Goal: Task Accomplishment & Management: Manage account settings

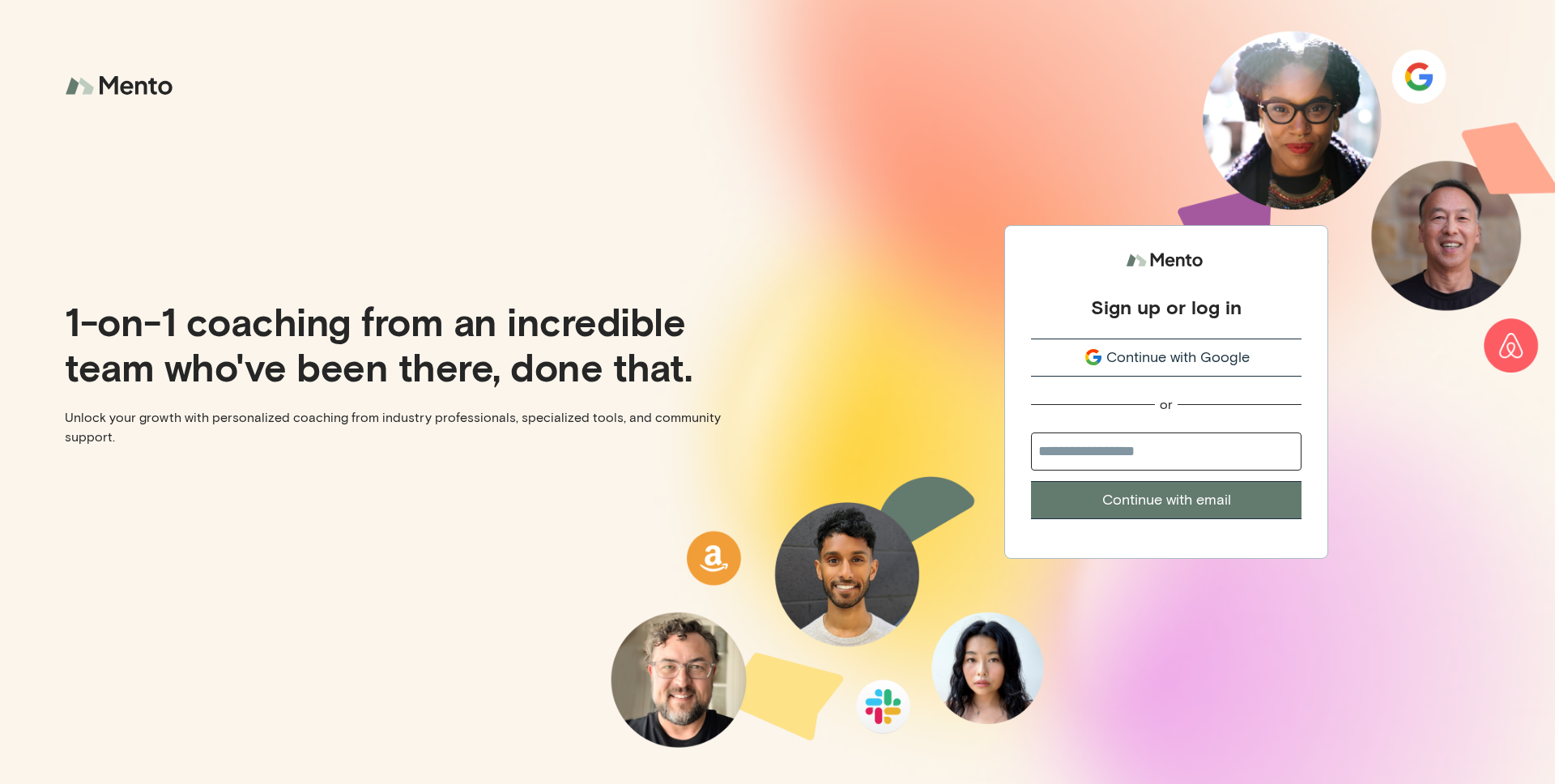
click at [1194, 355] on span "Continue with Google" at bounding box center [1178, 357] width 144 height 22
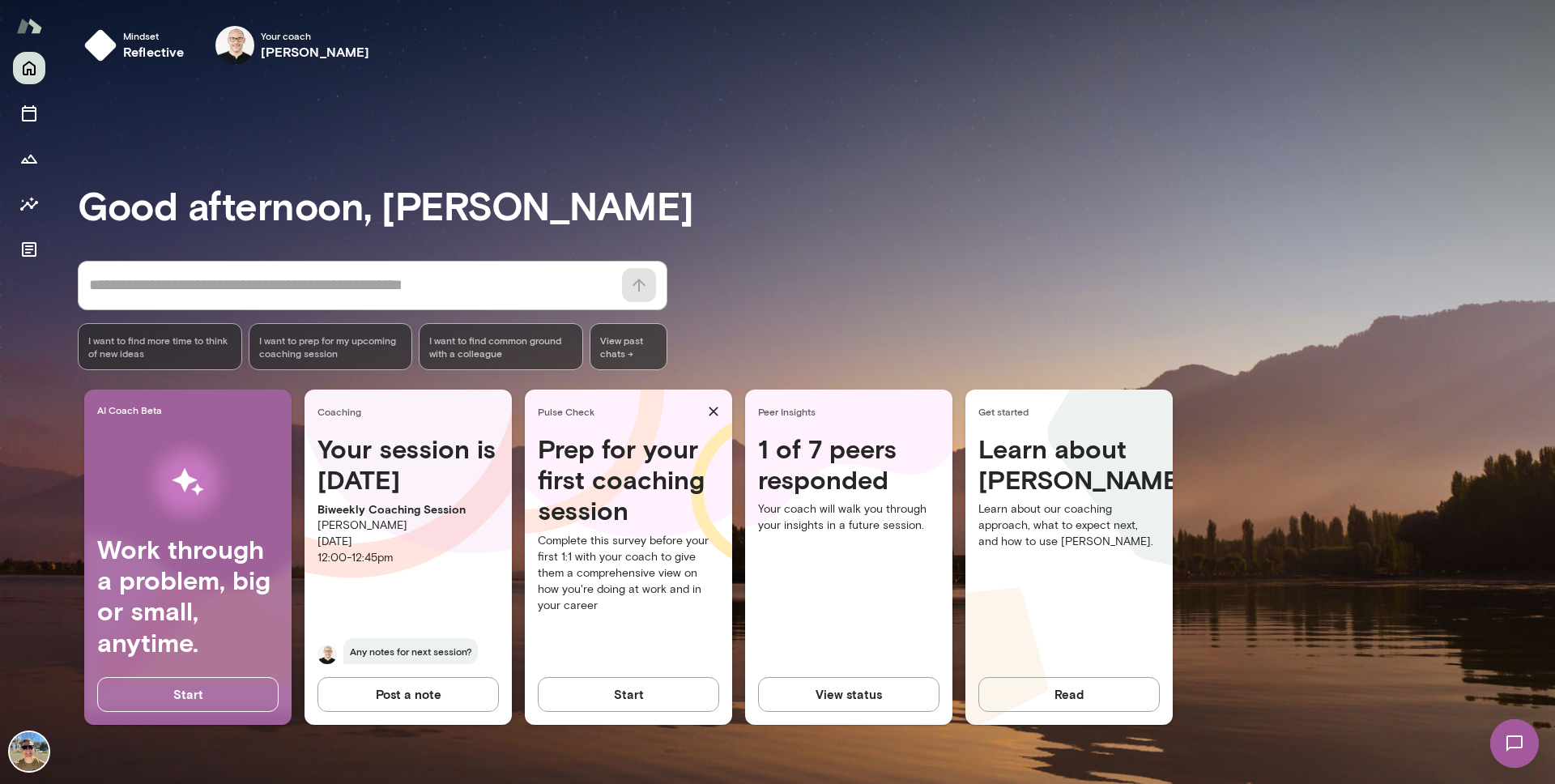
click at [835, 696] on button "View status" at bounding box center [848, 694] width 181 height 34
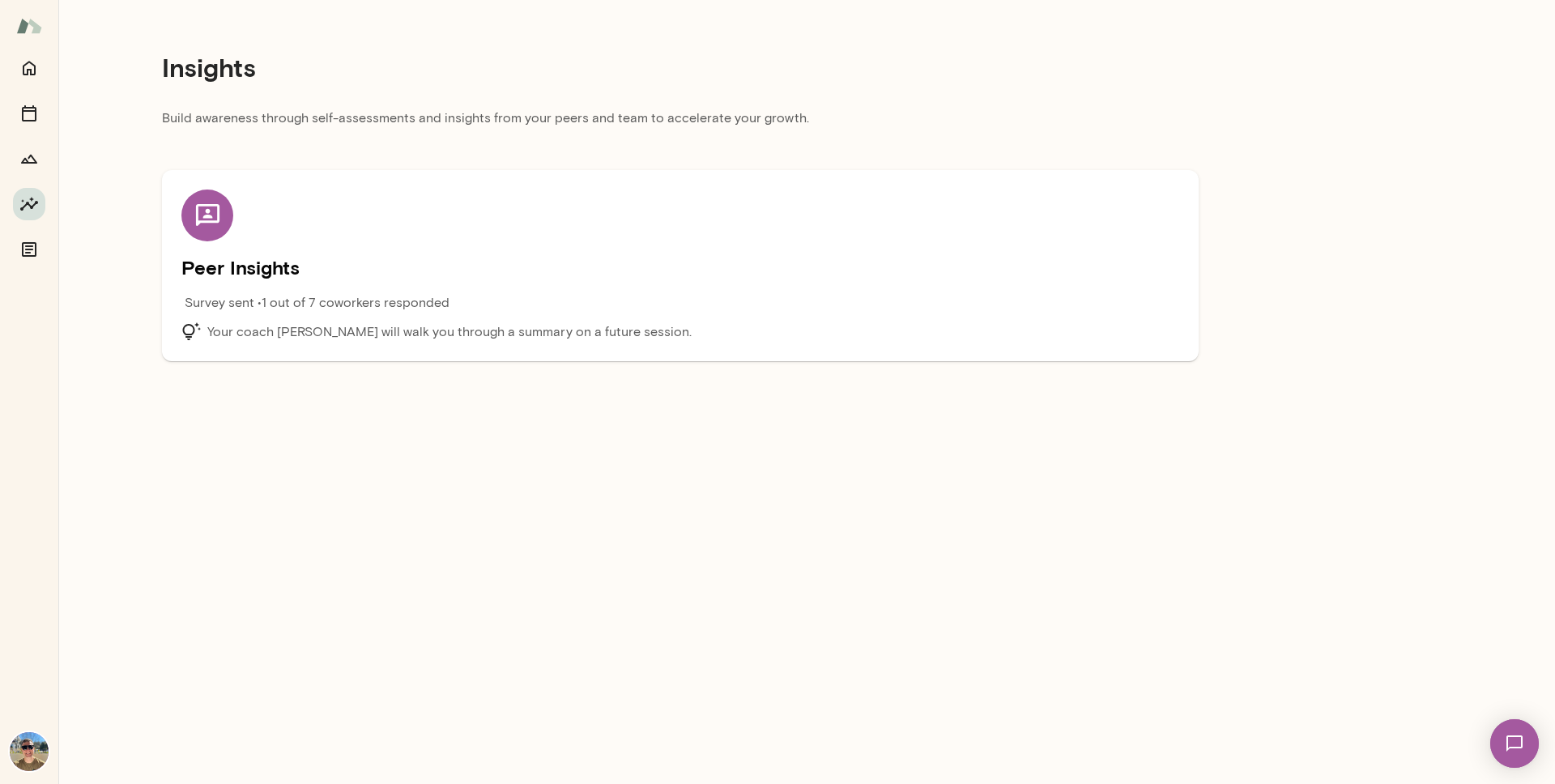
click at [233, 266] on h5 "Peer Insights" at bounding box center [680, 268] width 998 height 26
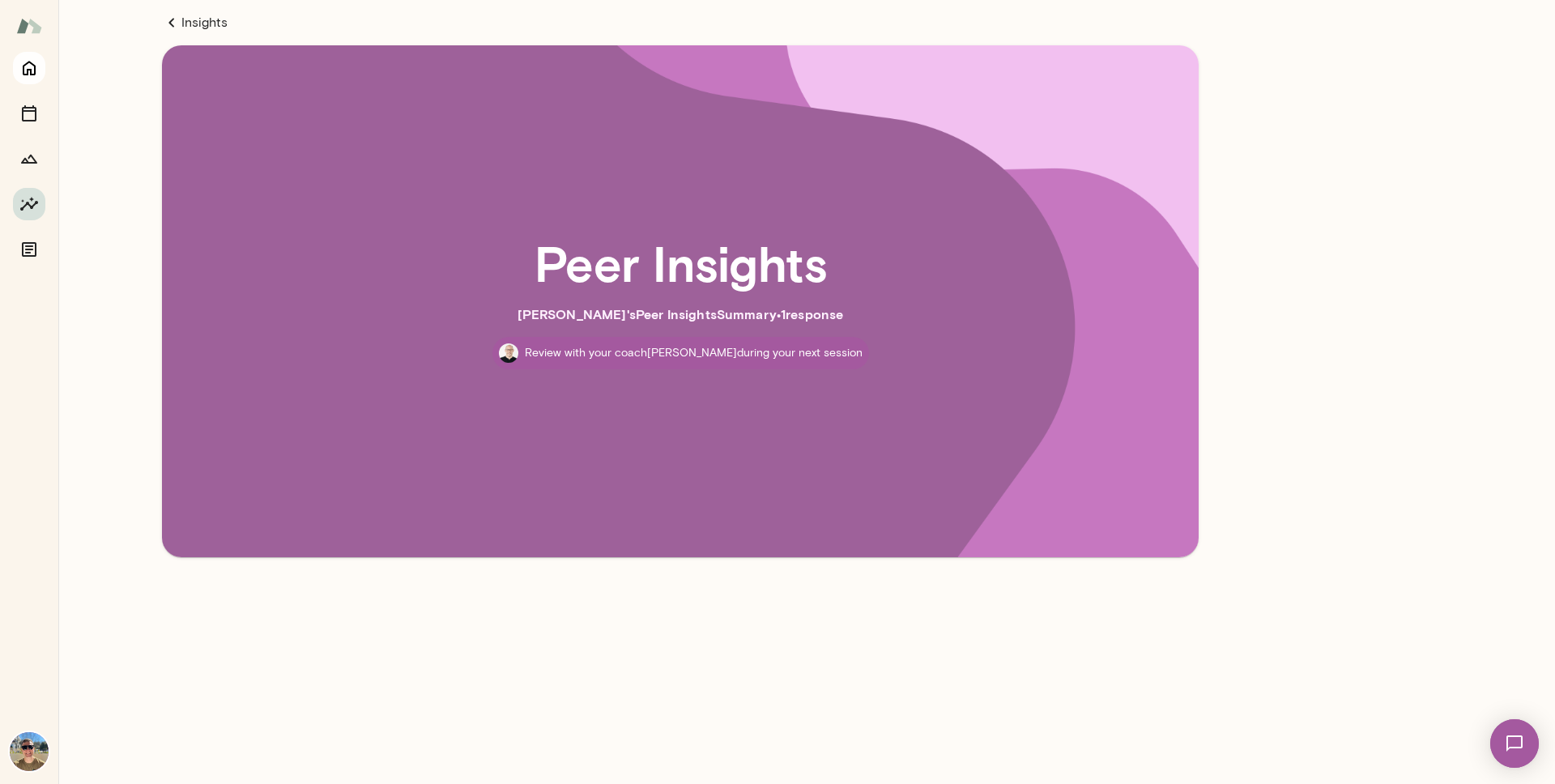
click at [29, 60] on icon "Home" at bounding box center [29, 68] width 20 height 20
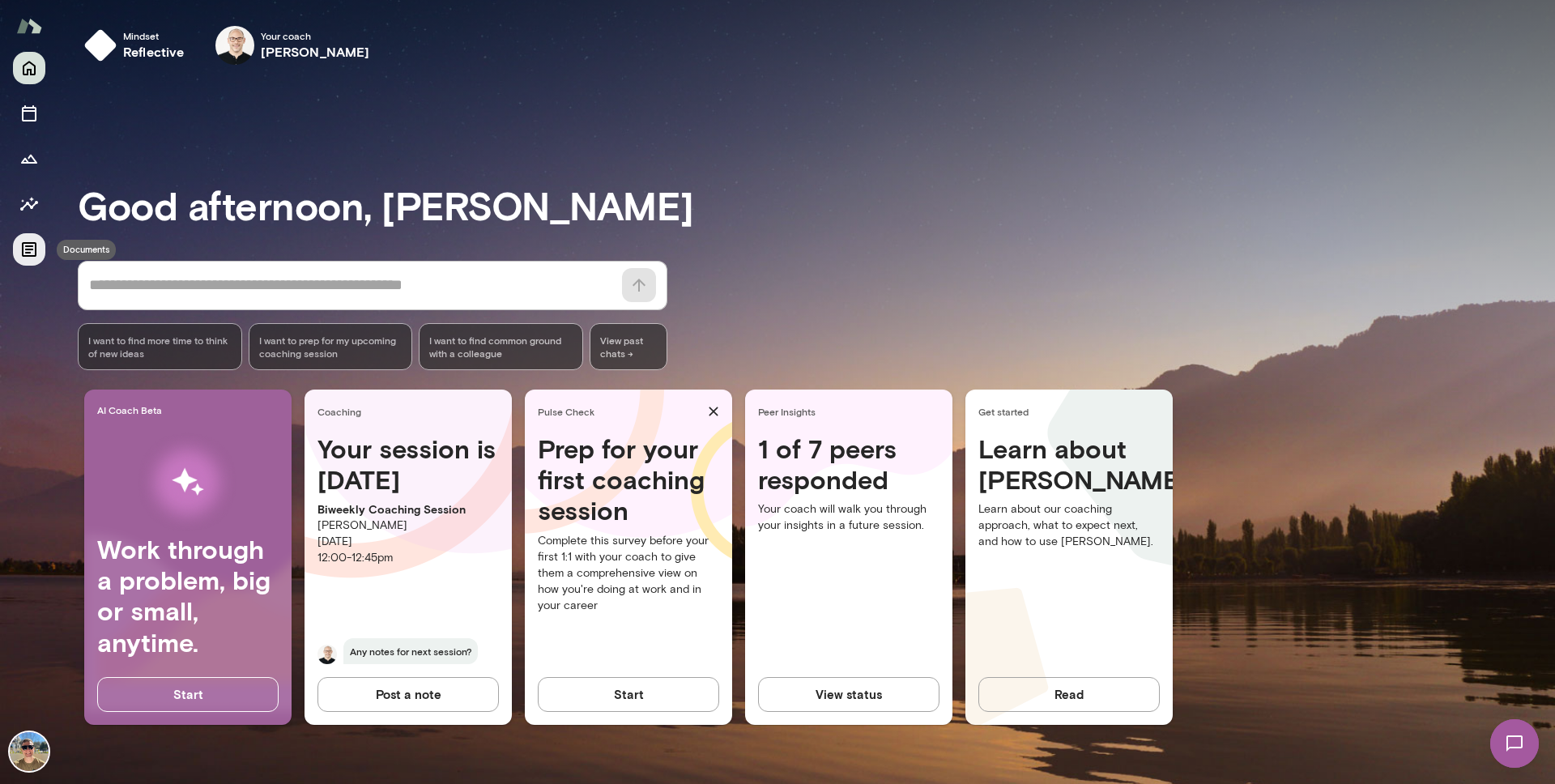
click at [29, 255] on icon "Documents" at bounding box center [29, 250] width 15 height 15
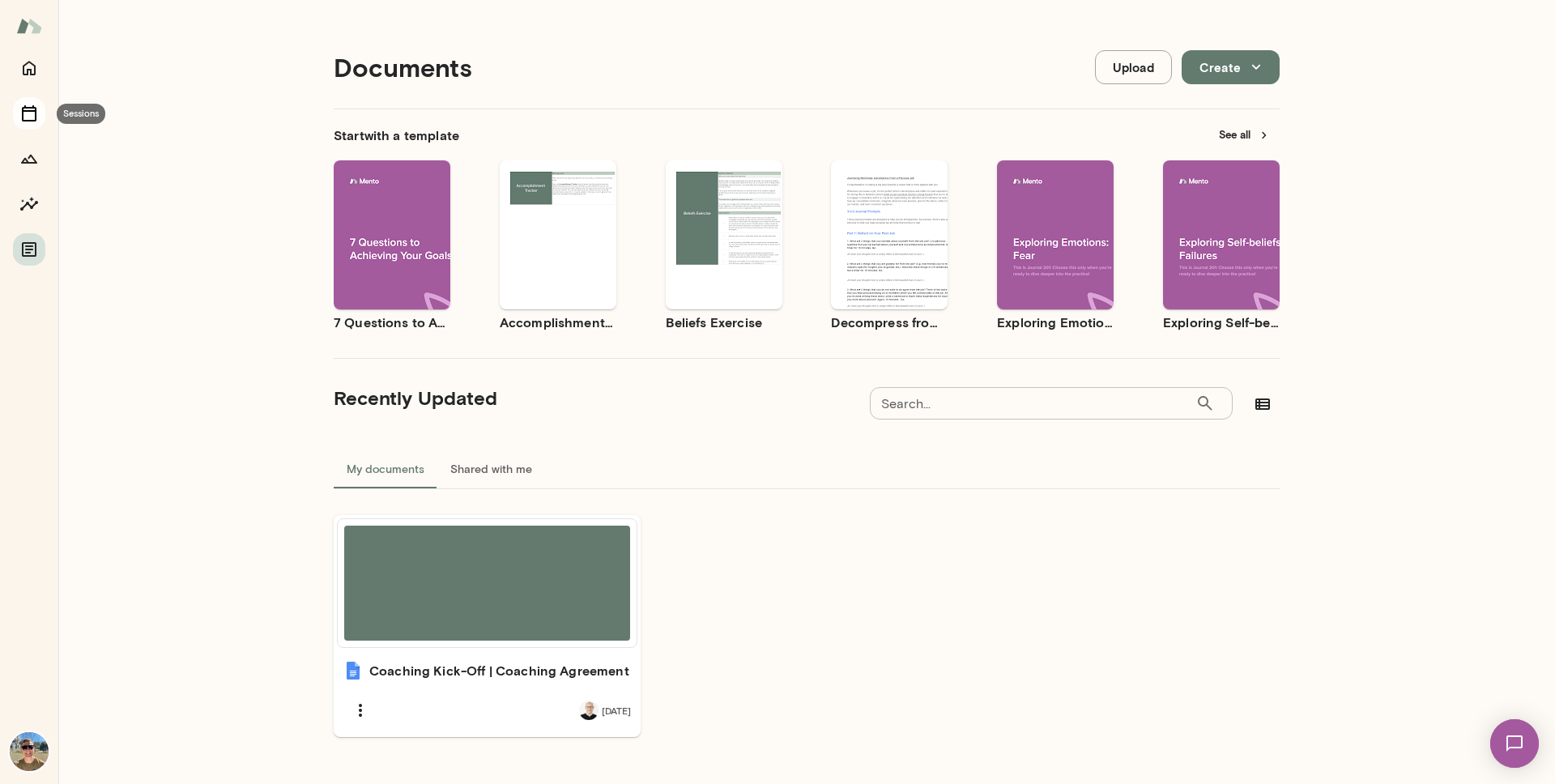
click at [29, 108] on icon "Sessions" at bounding box center [29, 113] width 15 height 16
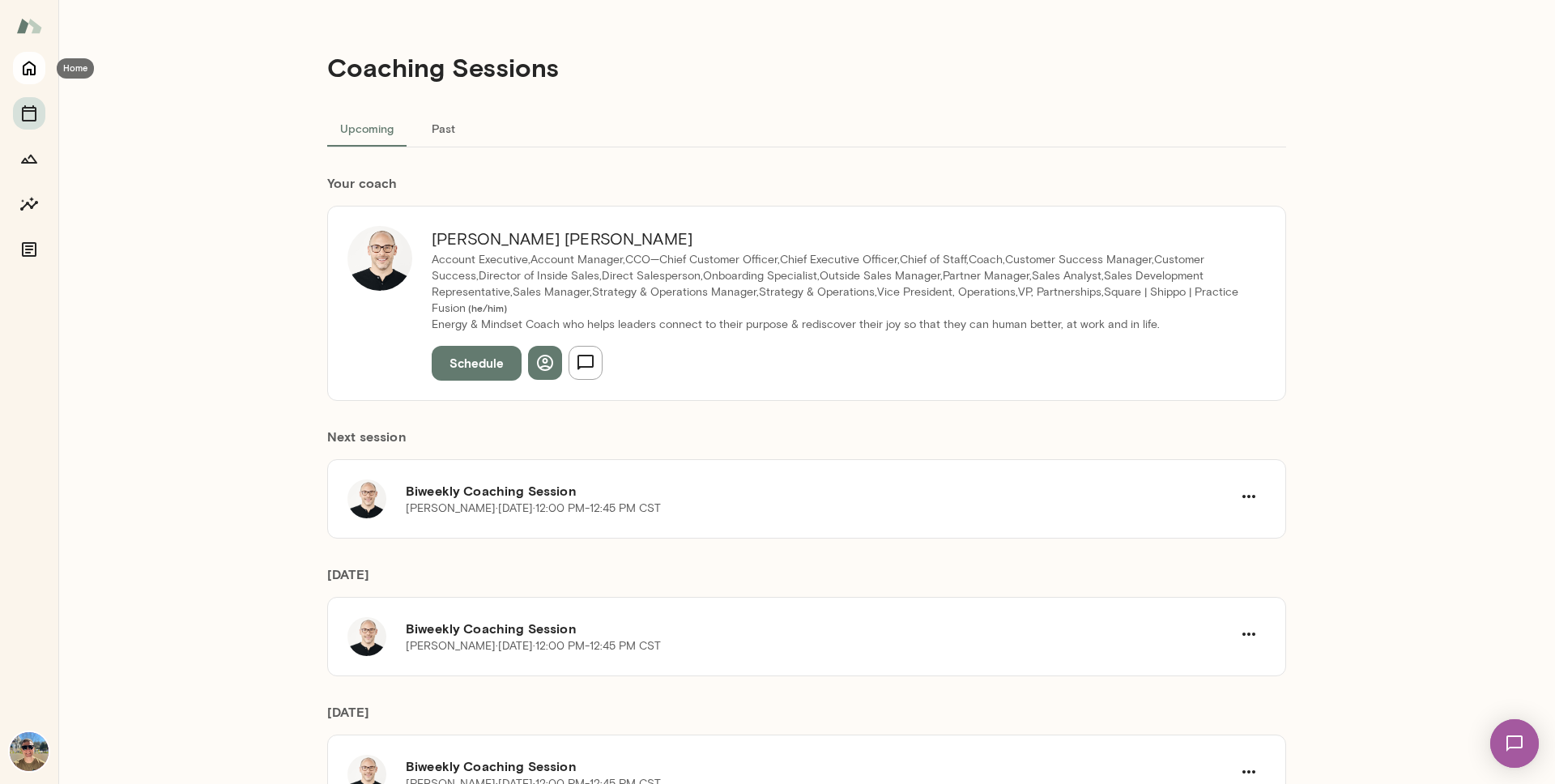
click at [27, 71] on icon "Home" at bounding box center [29, 69] width 13 height 15
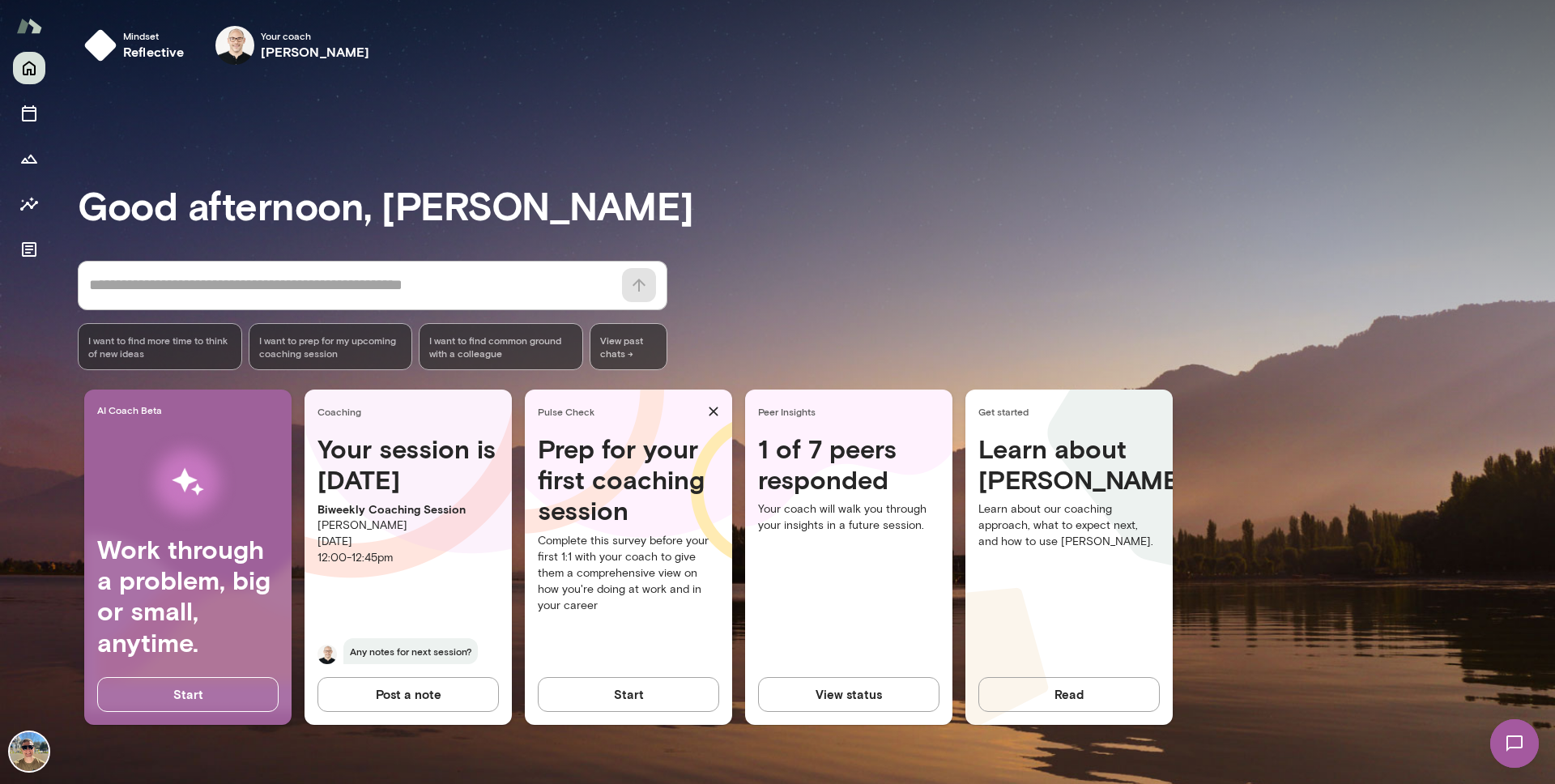
click at [859, 698] on button "View status" at bounding box center [848, 694] width 181 height 34
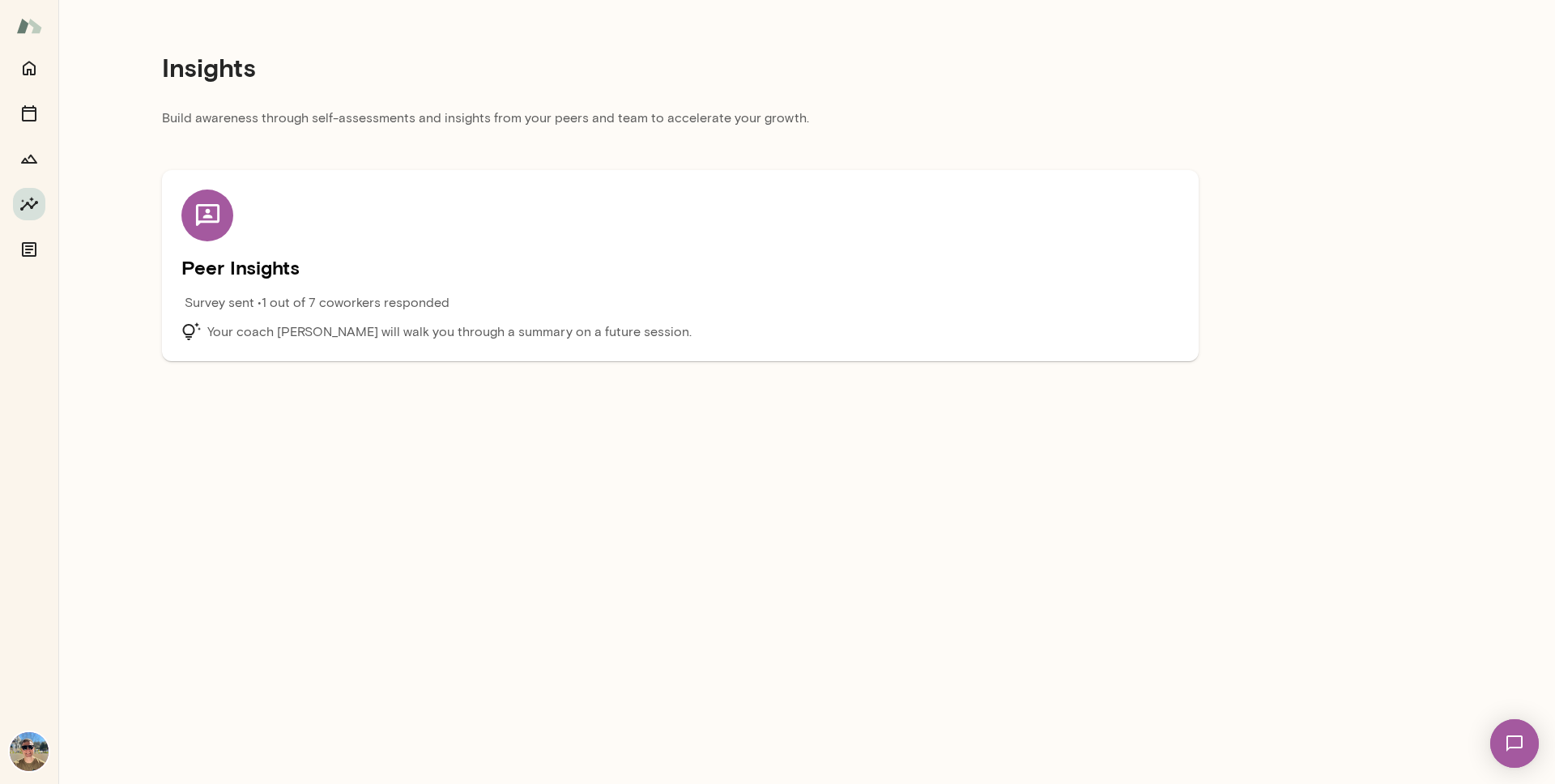
click at [246, 278] on h5 "Peer Insights" at bounding box center [680, 268] width 998 height 26
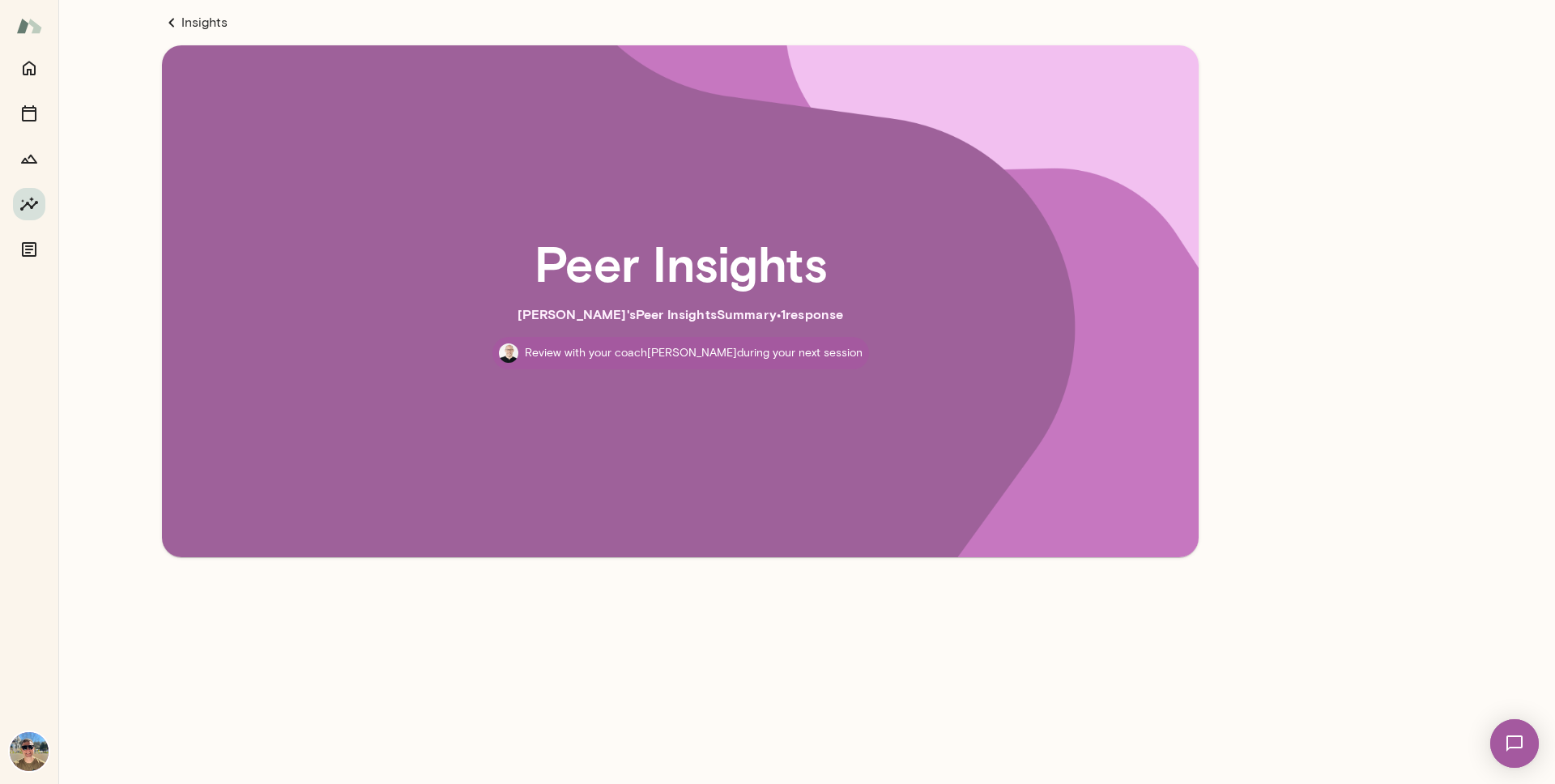
click at [659, 428] on div "Peer Insights [PERSON_NAME] 's Peer Insights Summary • 1 response Review with y…" at bounding box center [680, 301] width 933 height 408
click at [202, 20] on link "Insights" at bounding box center [680, 23] width 1037 height 20
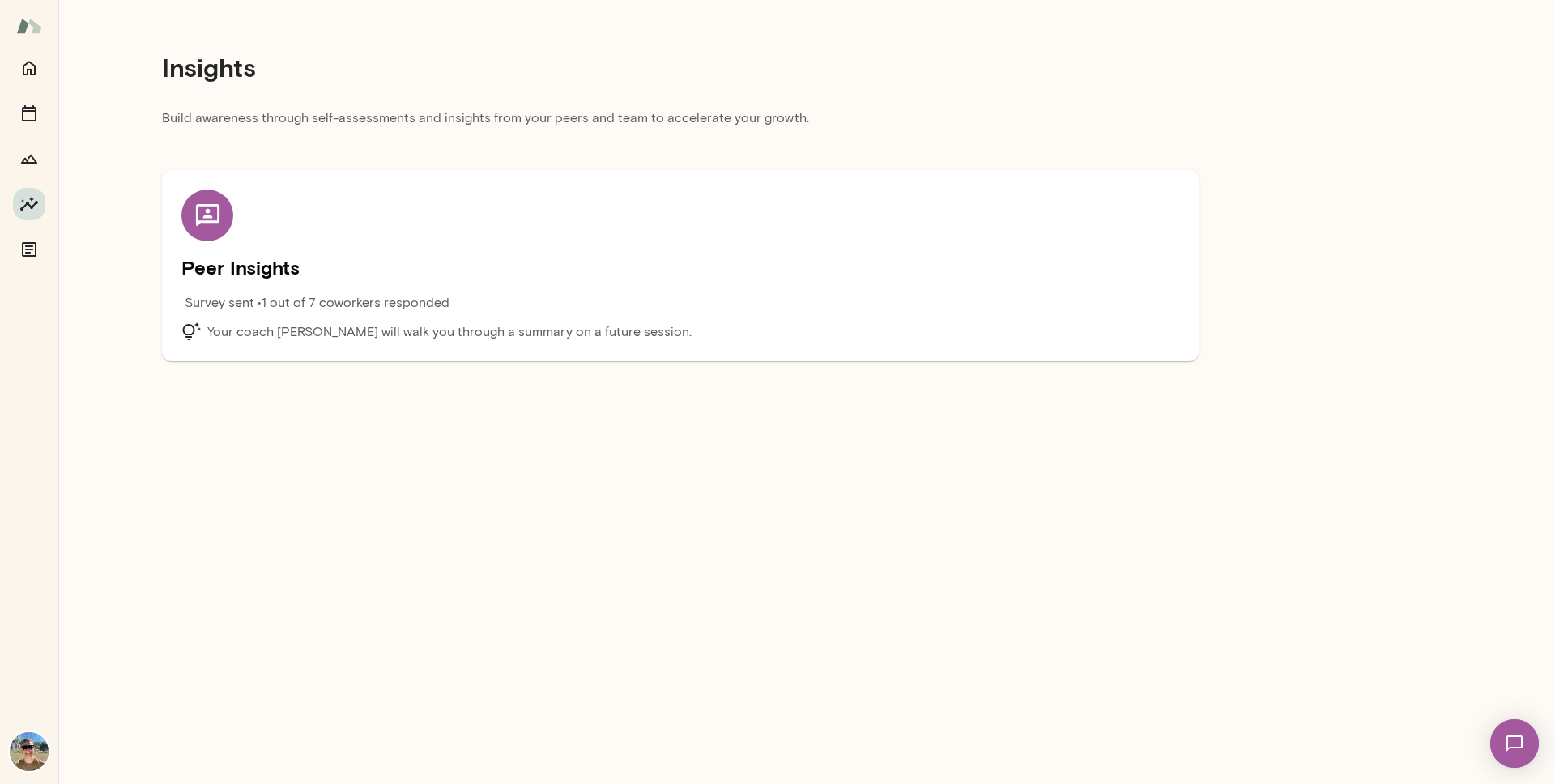
click at [1506, 741] on img at bounding box center [1514, 743] width 66 height 66
click at [214, 215] on icon at bounding box center [207, 215] width 29 height 29
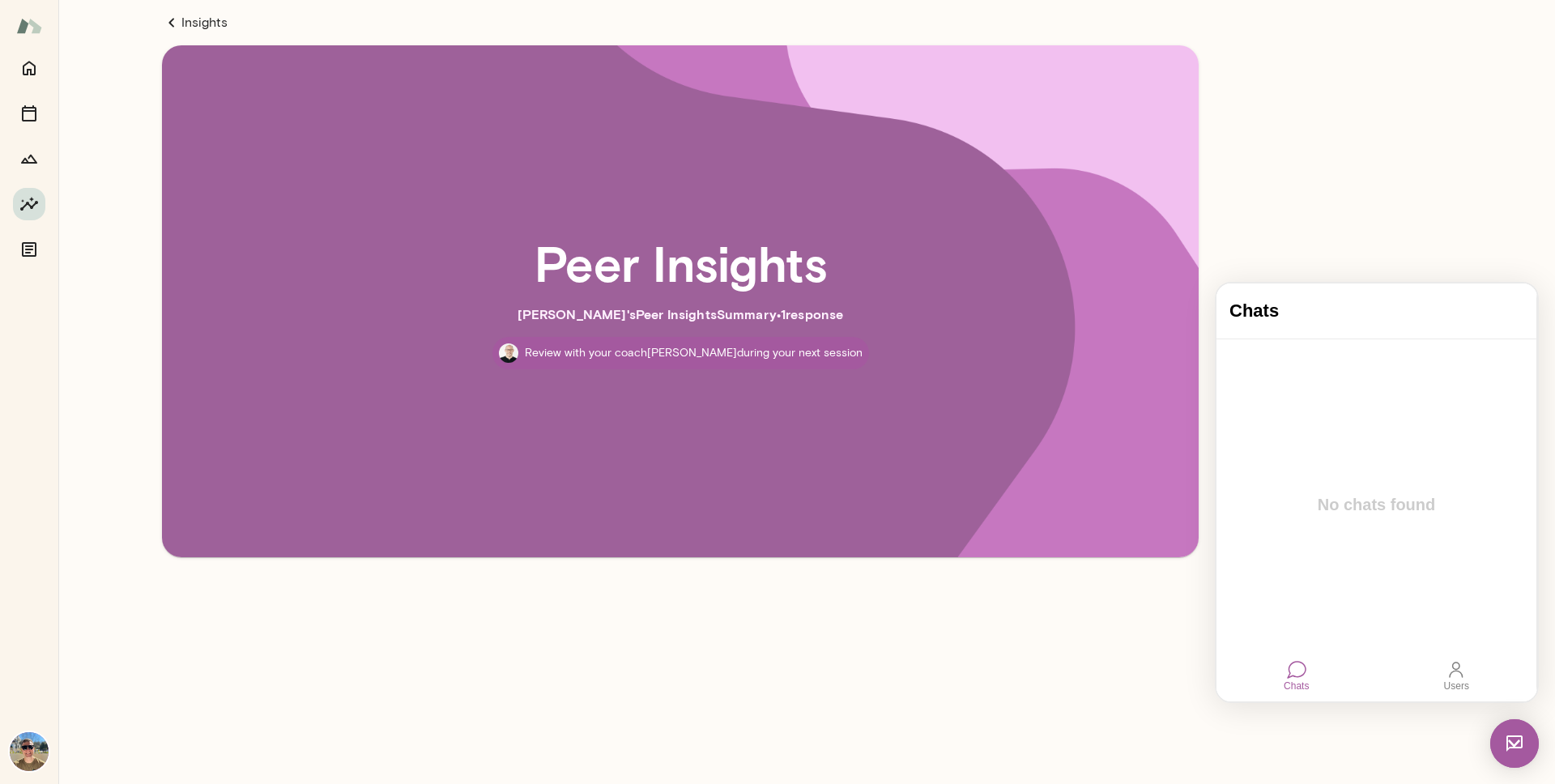
click at [680, 419] on div "Peer Insights [PERSON_NAME] 's Peer Insights Summary • 1 response Review with y…" at bounding box center [680, 301] width 933 height 408
click at [1296, 600] on div at bounding box center [1376, 492] width 320 height 305
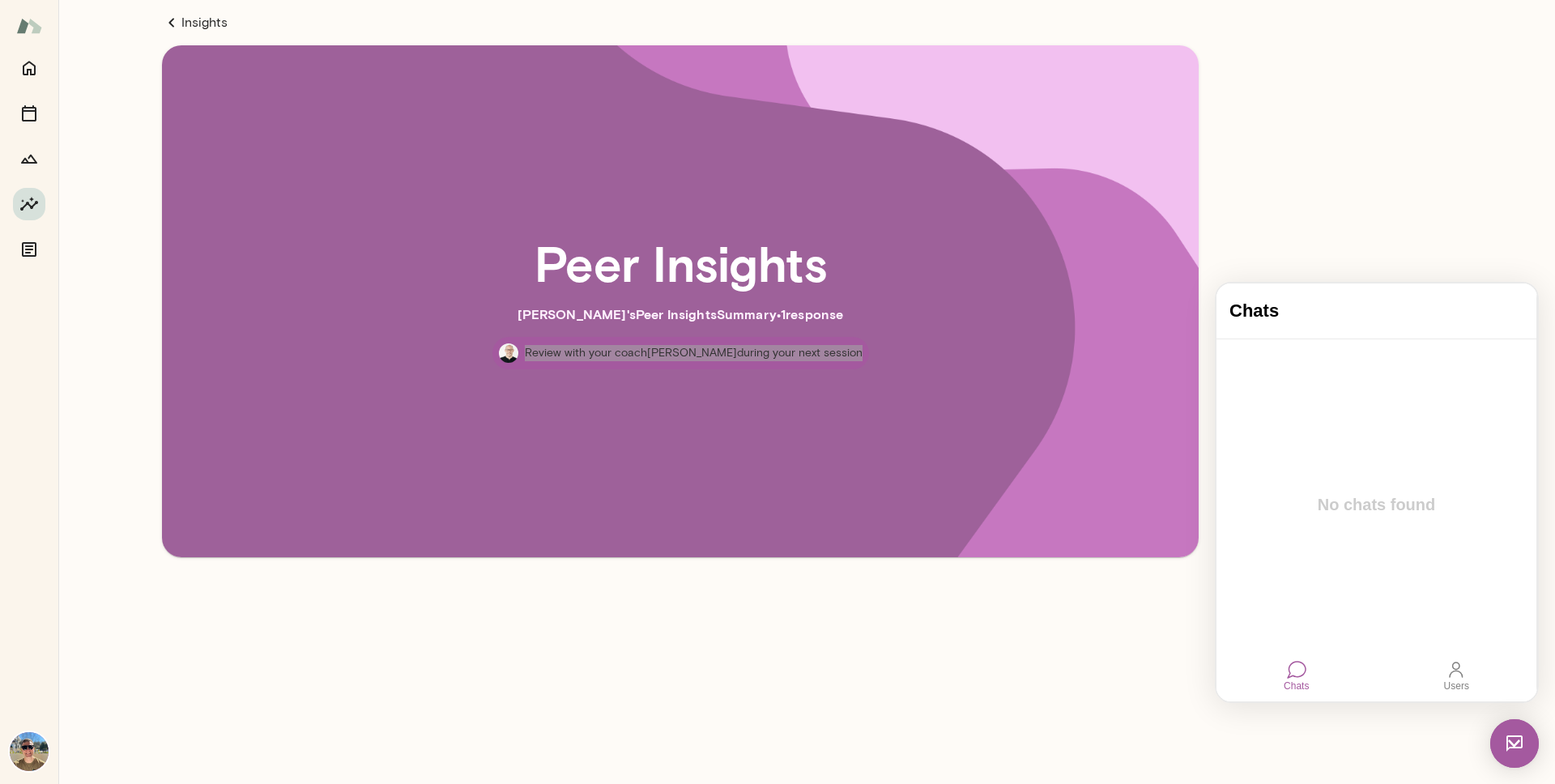
click at [1305, 664] on div at bounding box center [1297, 670] width 20 height 20
click at [1328, 449] on div at bounding box center [1376, 492] width 320 height 305
click at [1463, 667] on div at bounding box center [1456, 670] width 20 height 20
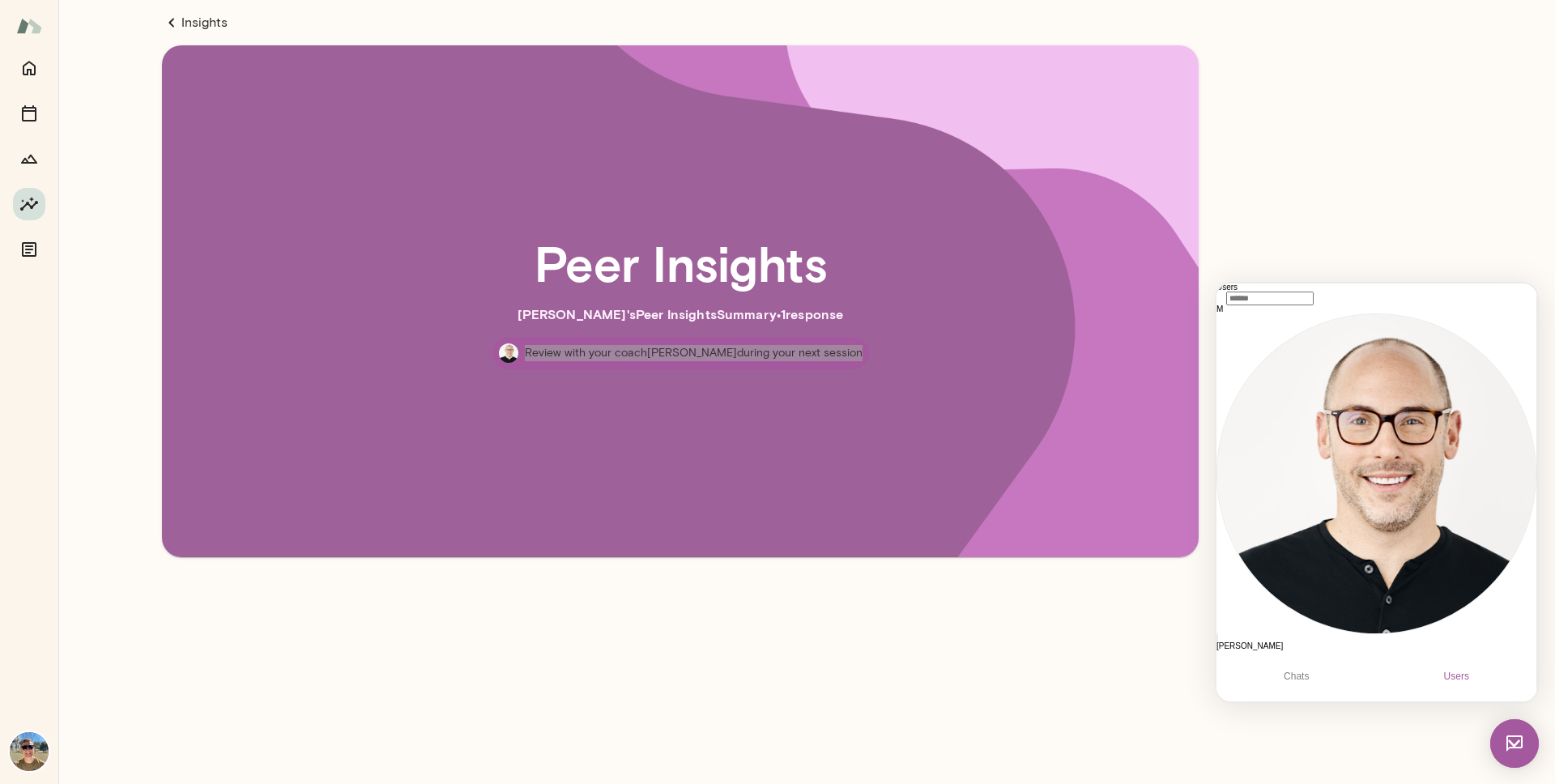
click at [1297, 670] on div at bounding box center [1297, 670] width 0 height 0
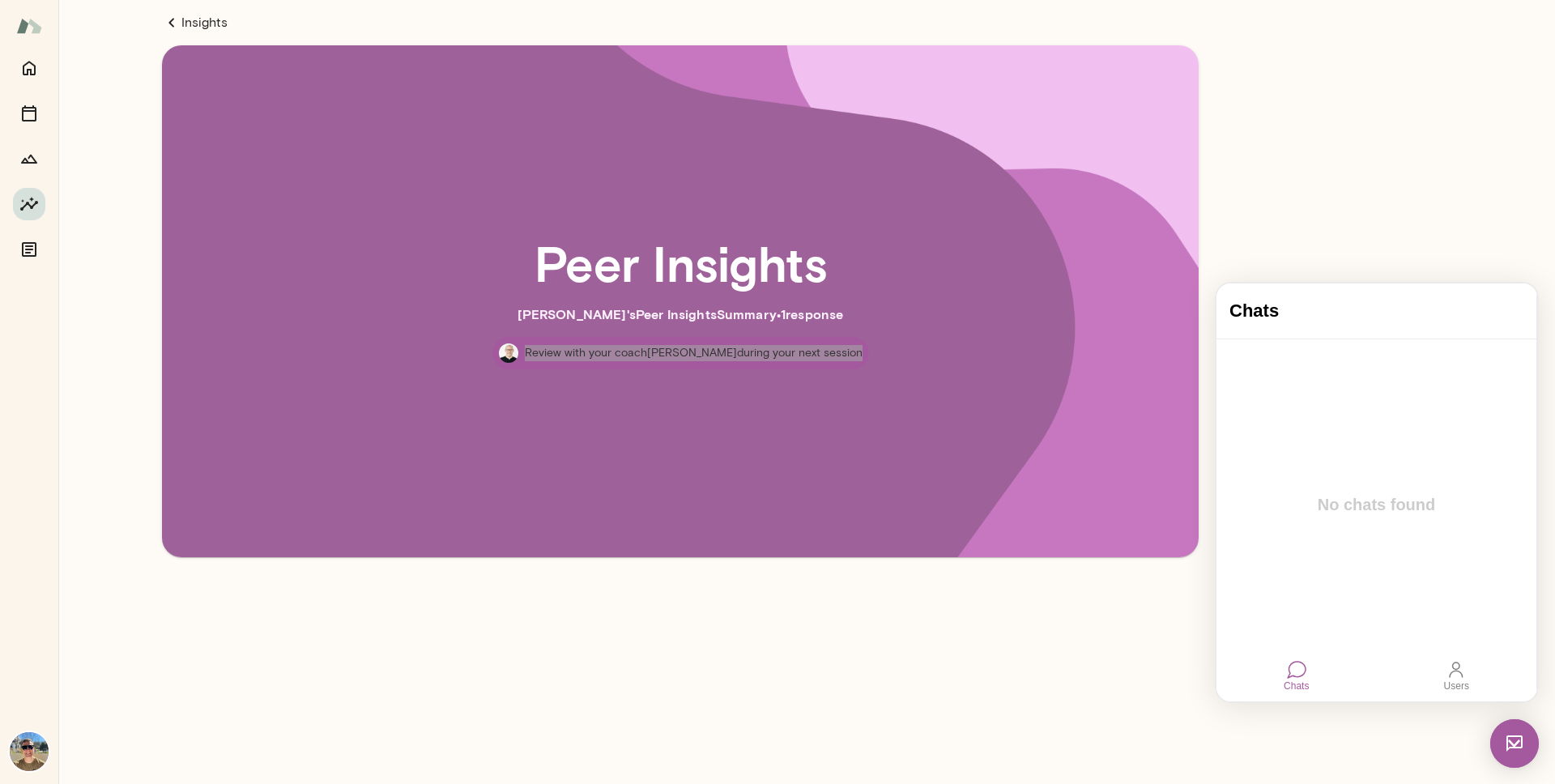
click at [1505, 733] on img at bounding box center [1515, 744] width 49 height 49
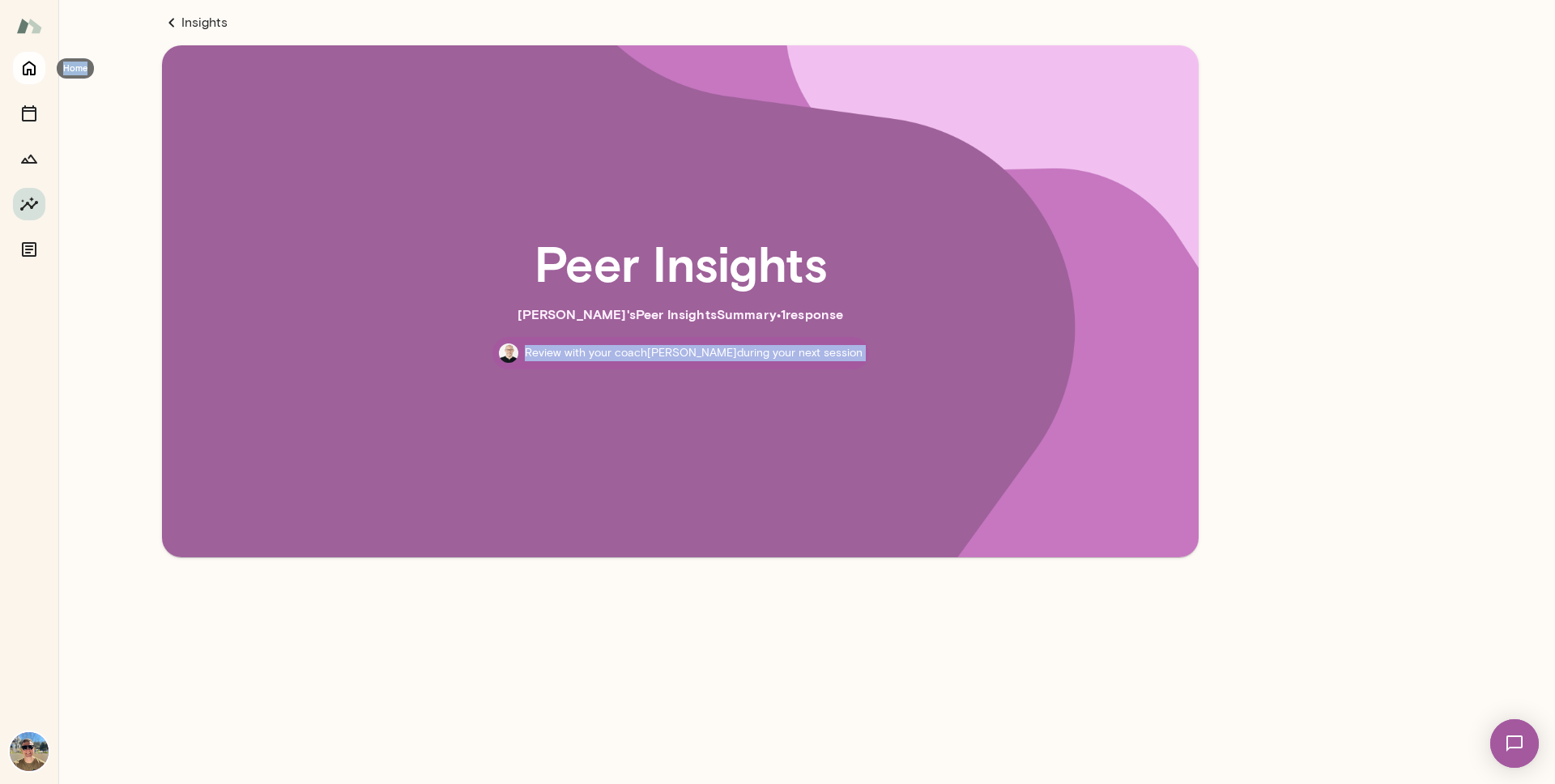
click at [36, 66] on icon "Home" at bounding box center [29, 68] width 20 height 20
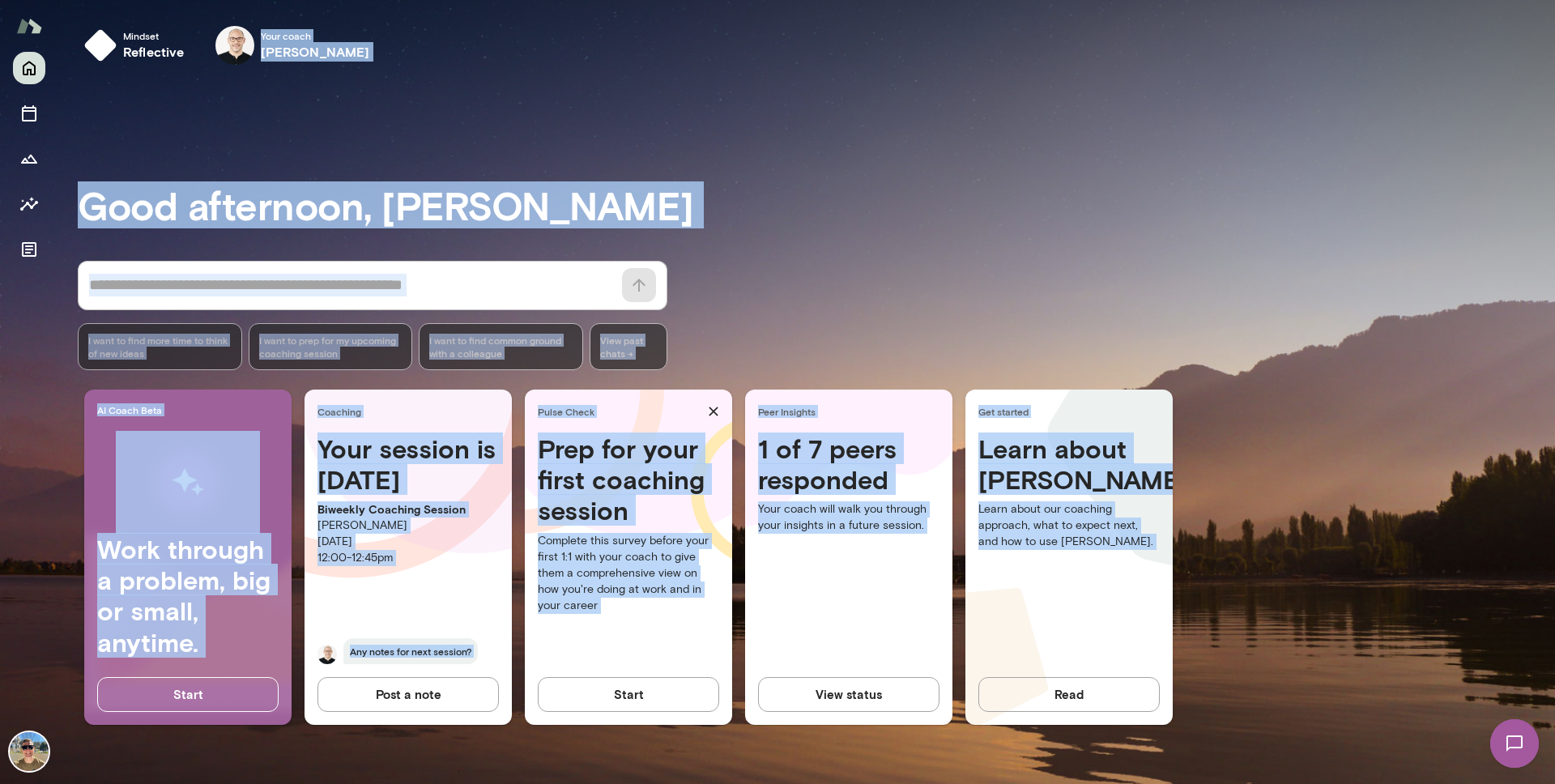
click at [416, 86] on div "Mindset reflective Your coach Michael Wilson Your coach Michael" at bounding box center [806, 48] width 1497 height 97
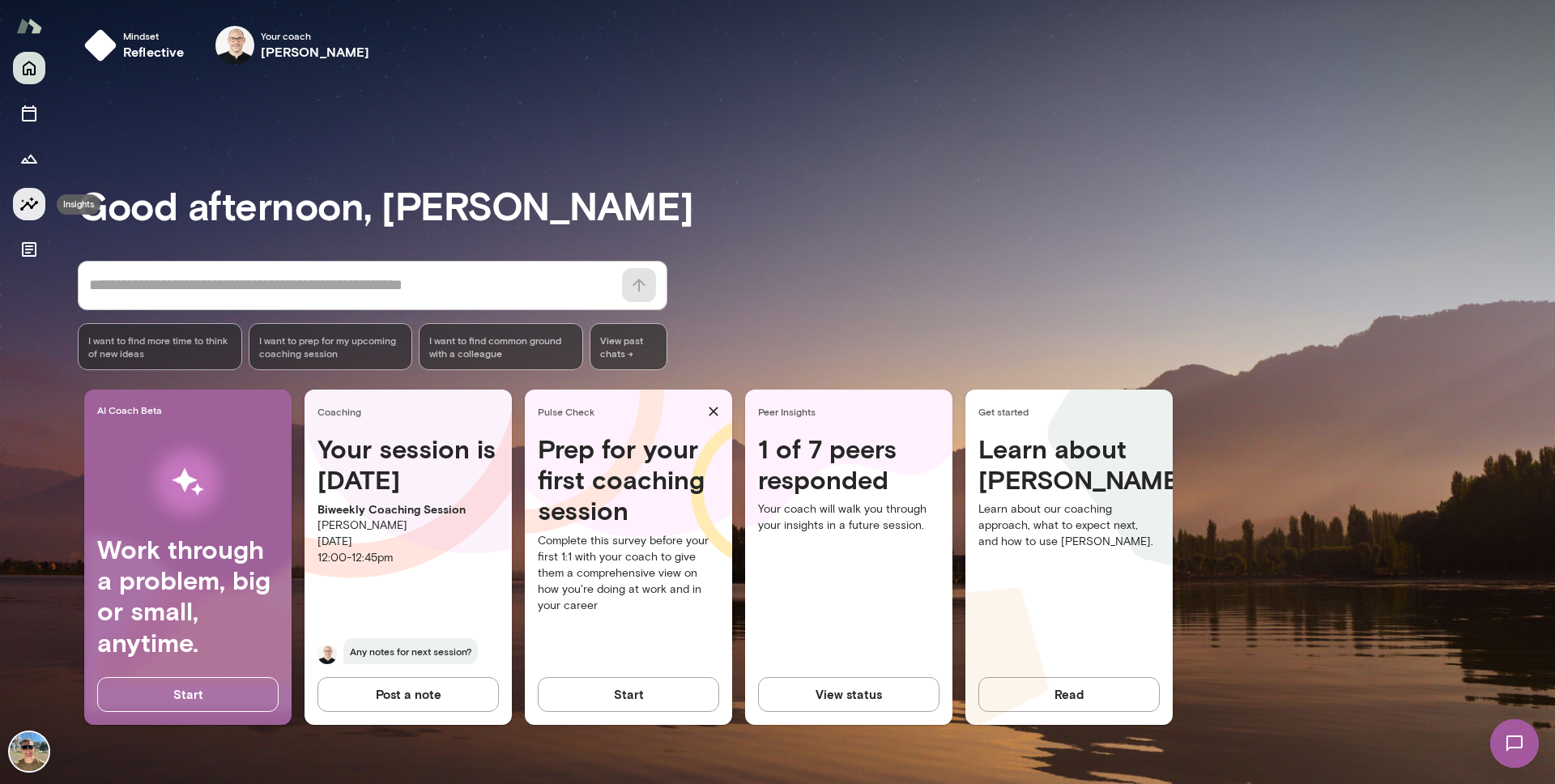
click at [28, 208] on icon "Insights" at bounding box center [29, 204] width 20 height 20
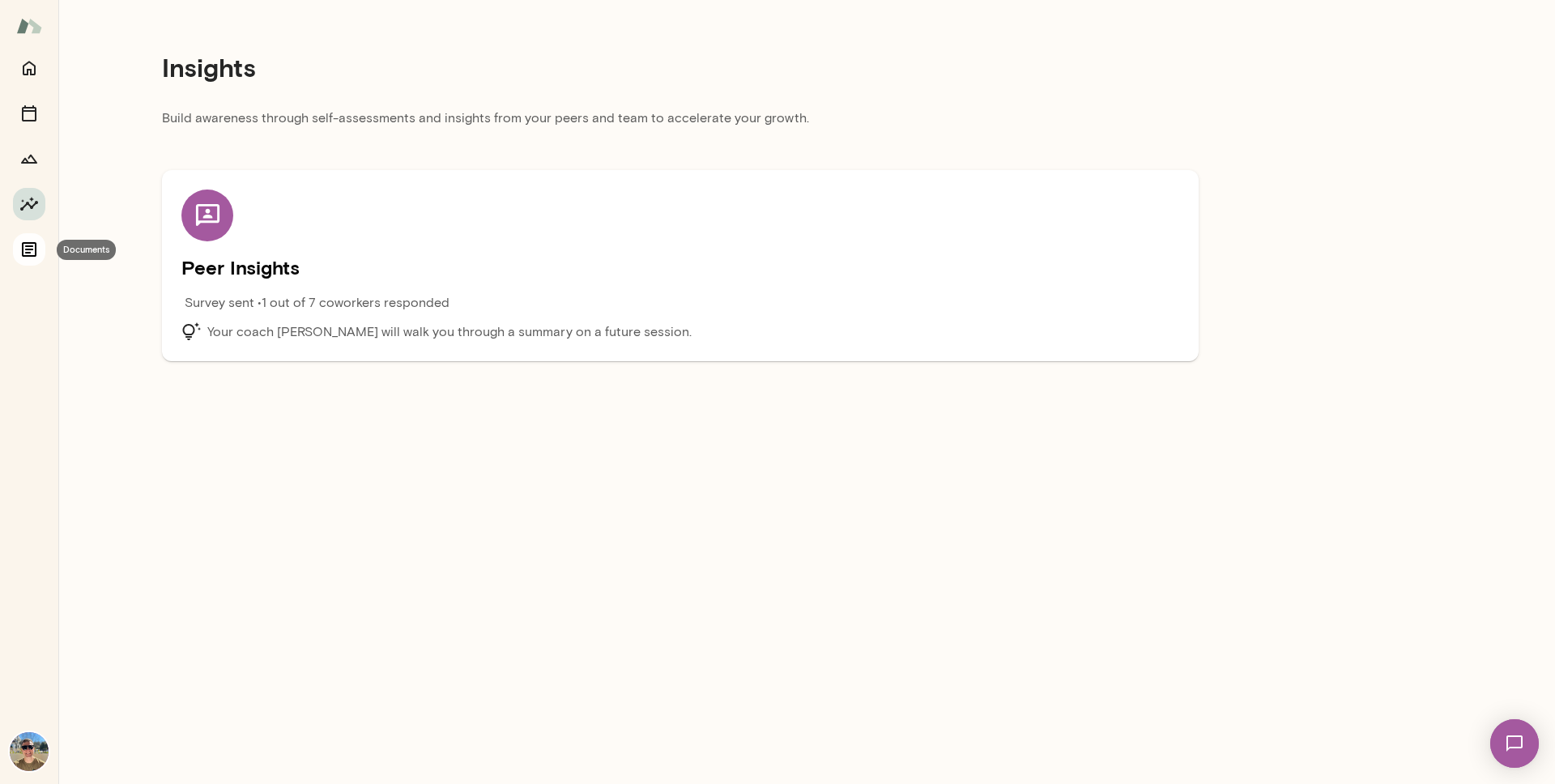
click at [24, 261] on button "Documents" at bounding box center [29, 250] width 33 height 33
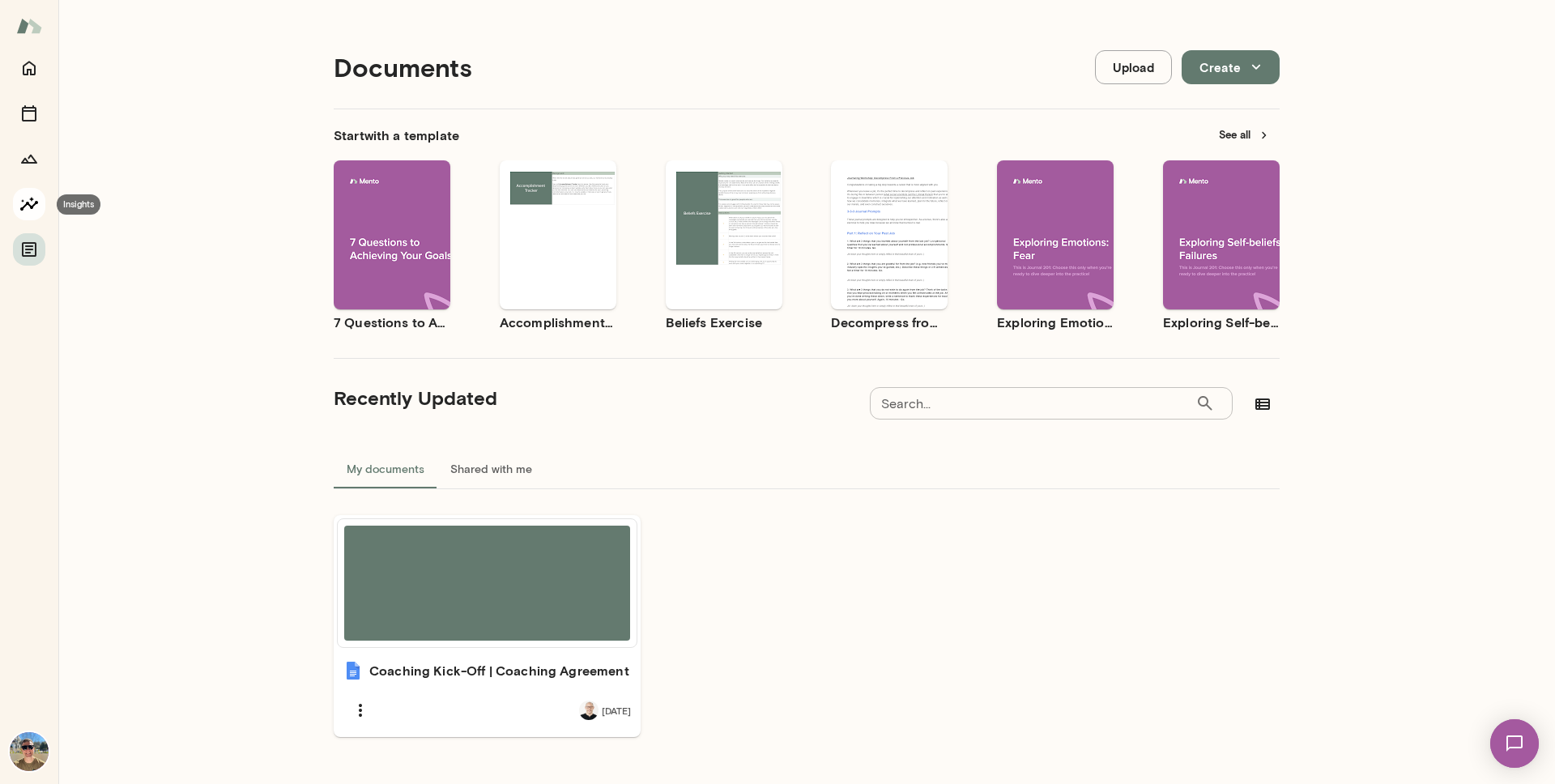
click at [30, 203] on icon "Insights" at bounding box center [29, 204] width 20 height 20
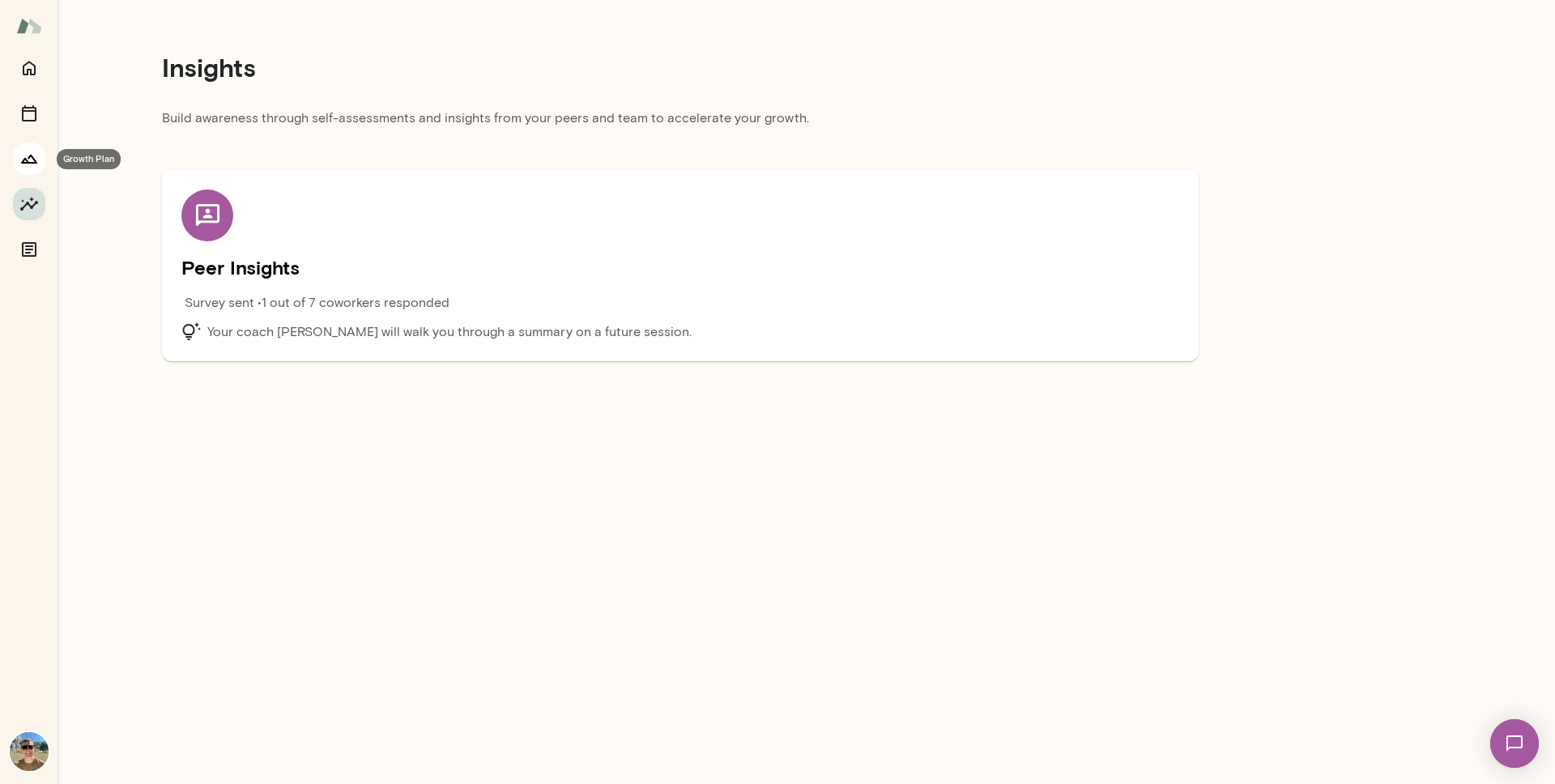
click at [29, 161] on icon "Growth Plan" at bounding box center [29, 159] width 20 height 20
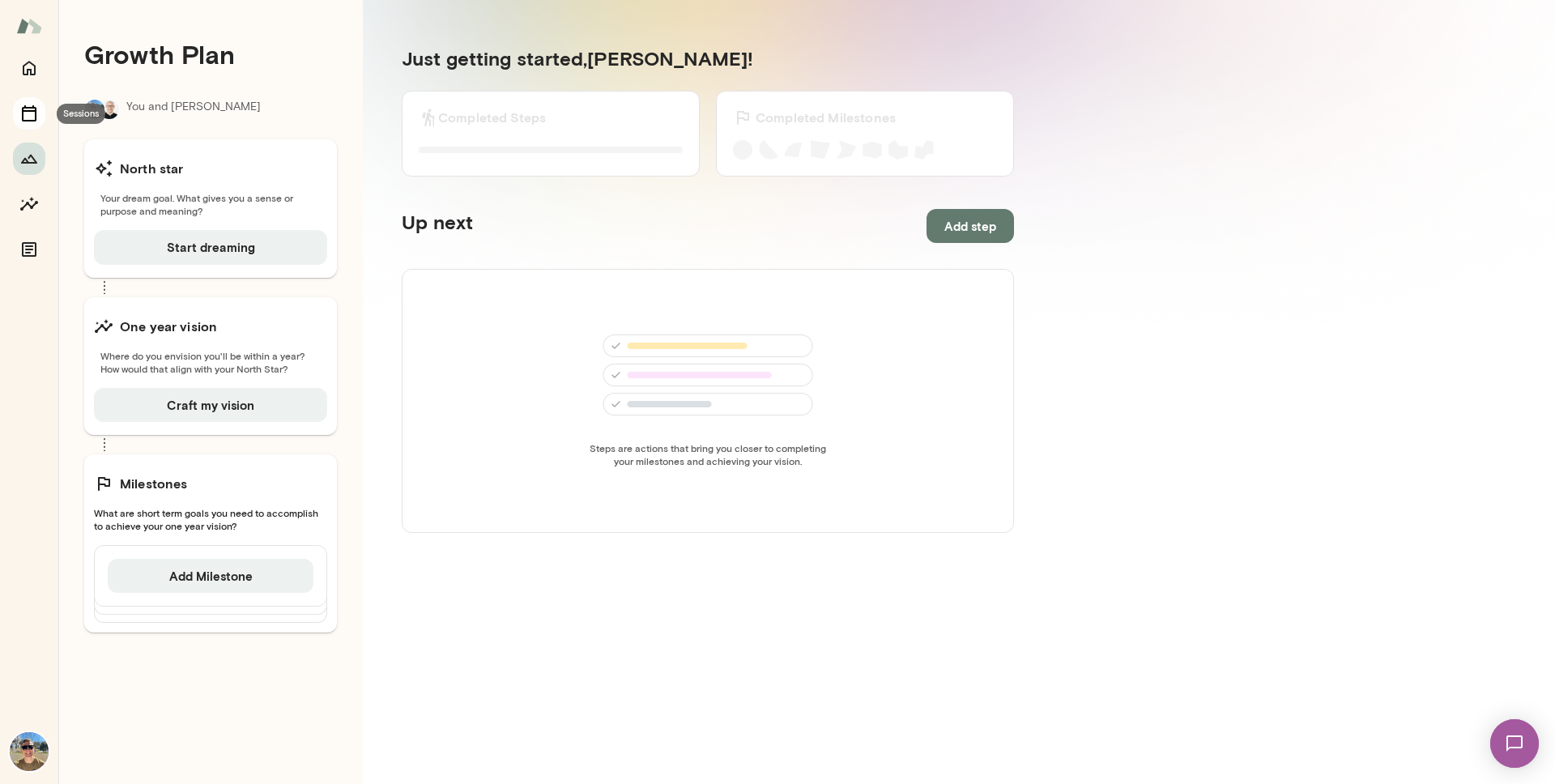
click at [25, 115] on icon "Sessions" at bounding box center [29, 113] width 20 height 20
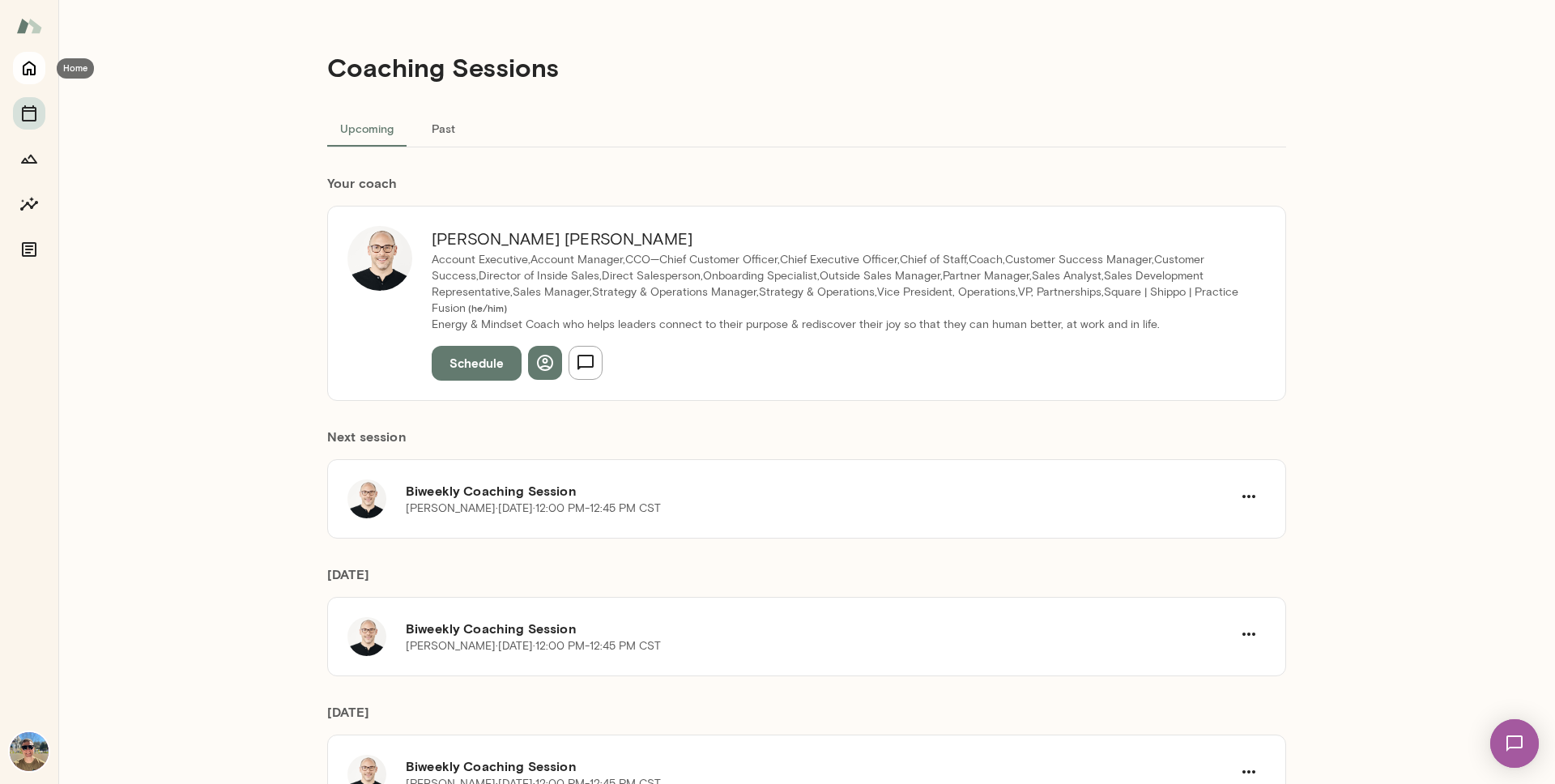
click at [20, 68] on icon "Home" at bounding box center [29, 68] width 20 height 20
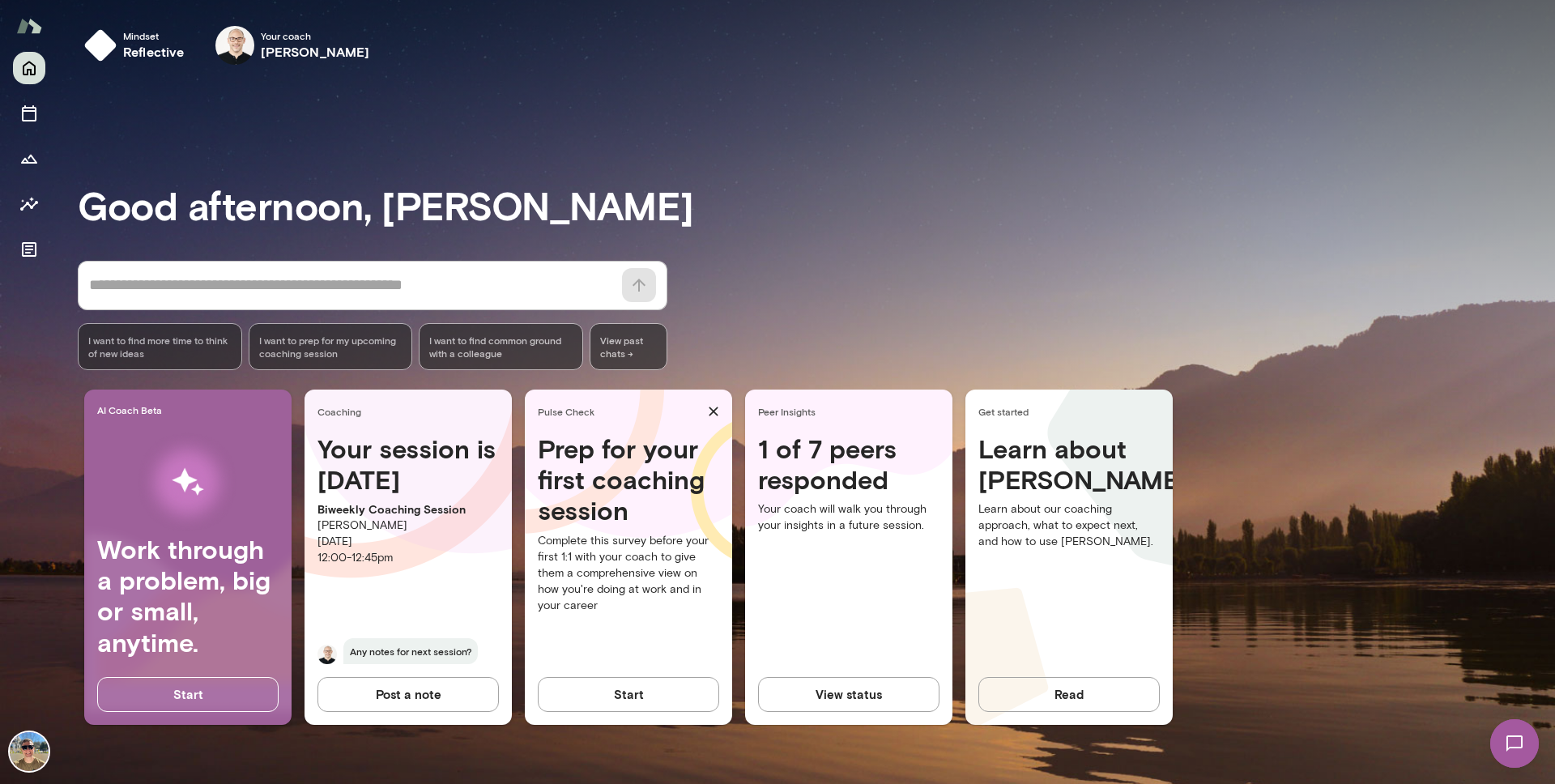
click at [21, 758] on img at bounding box center [29, 752] width 39 height 39
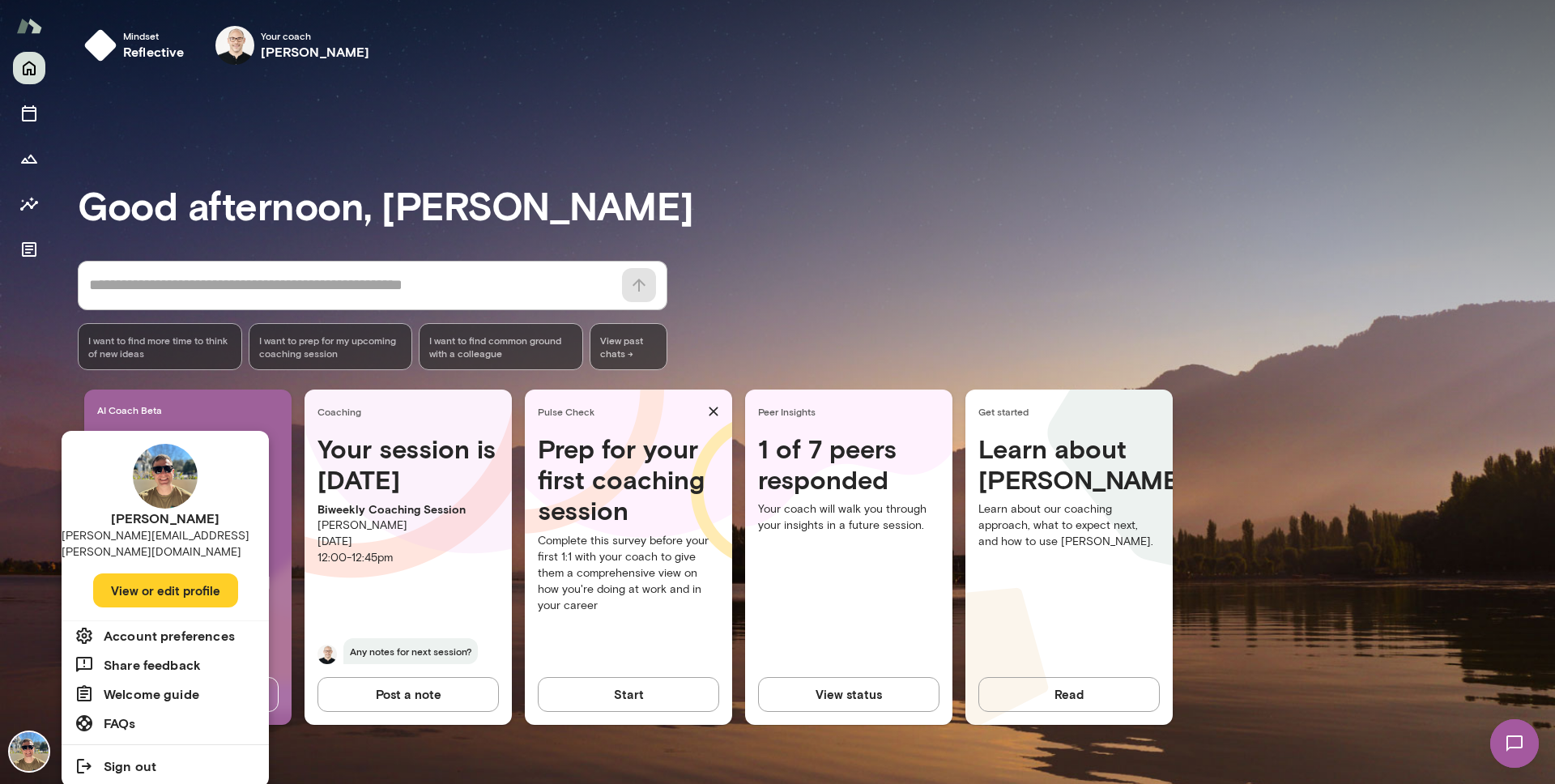
click at [177, 626] on h6 "Account preferences" at bounding box center [169, 636] width 131 height 20
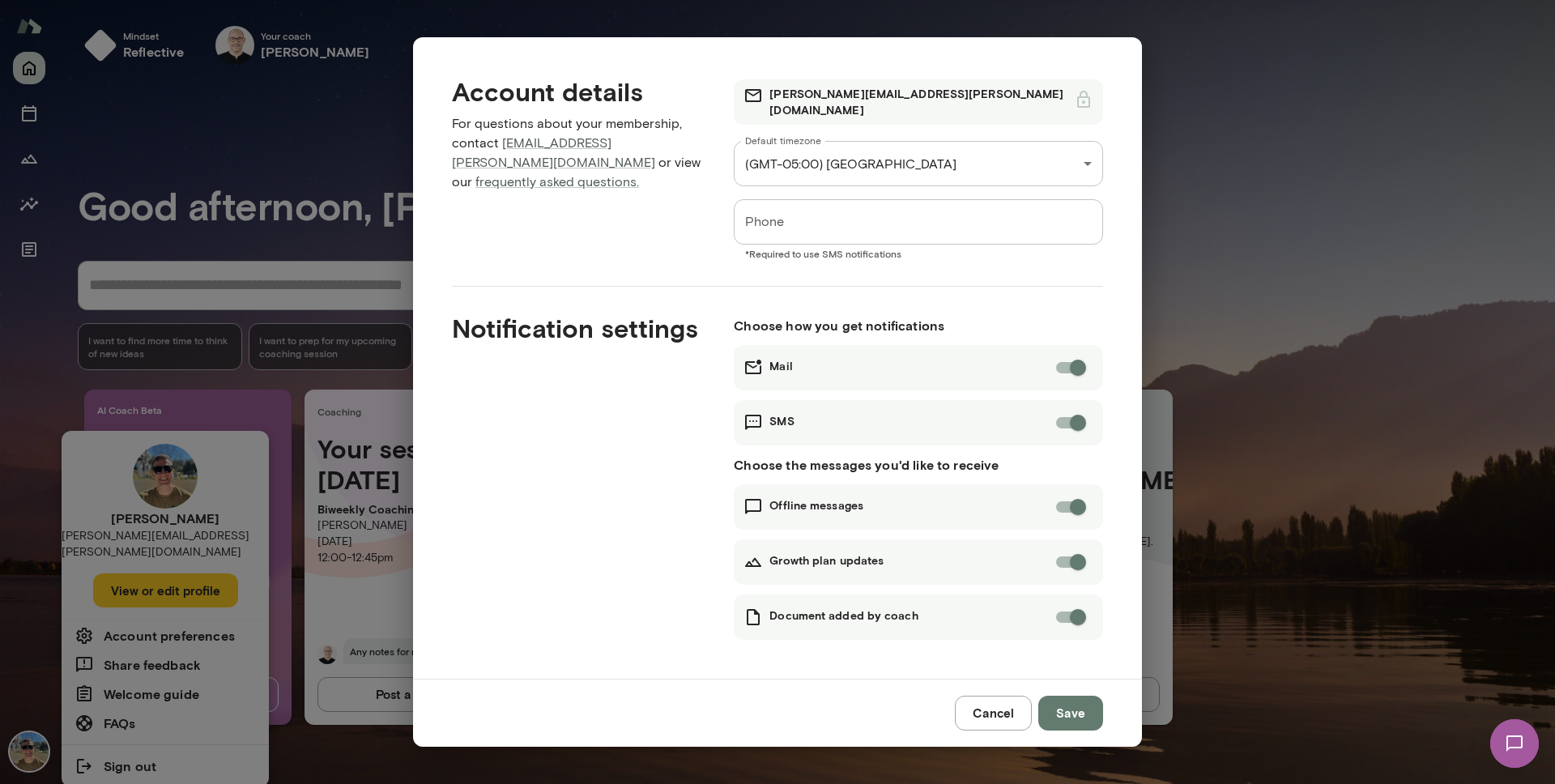
click at [1004, 708] on button "Cancel" at bounding box center [994, 713] width 77 height 34
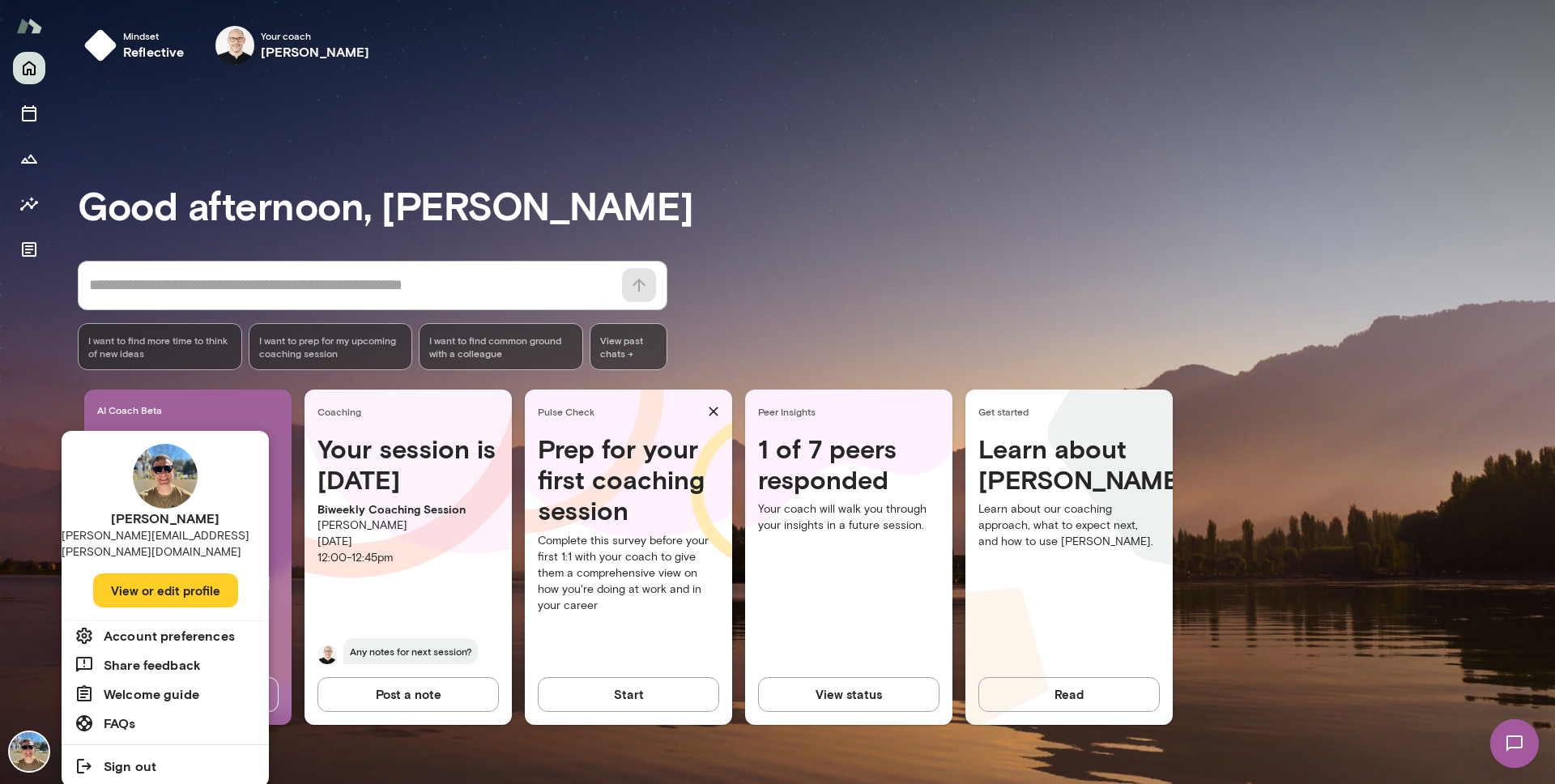
click at [40, 332] on div at bounding box center [778, 392] width 1555 height 784
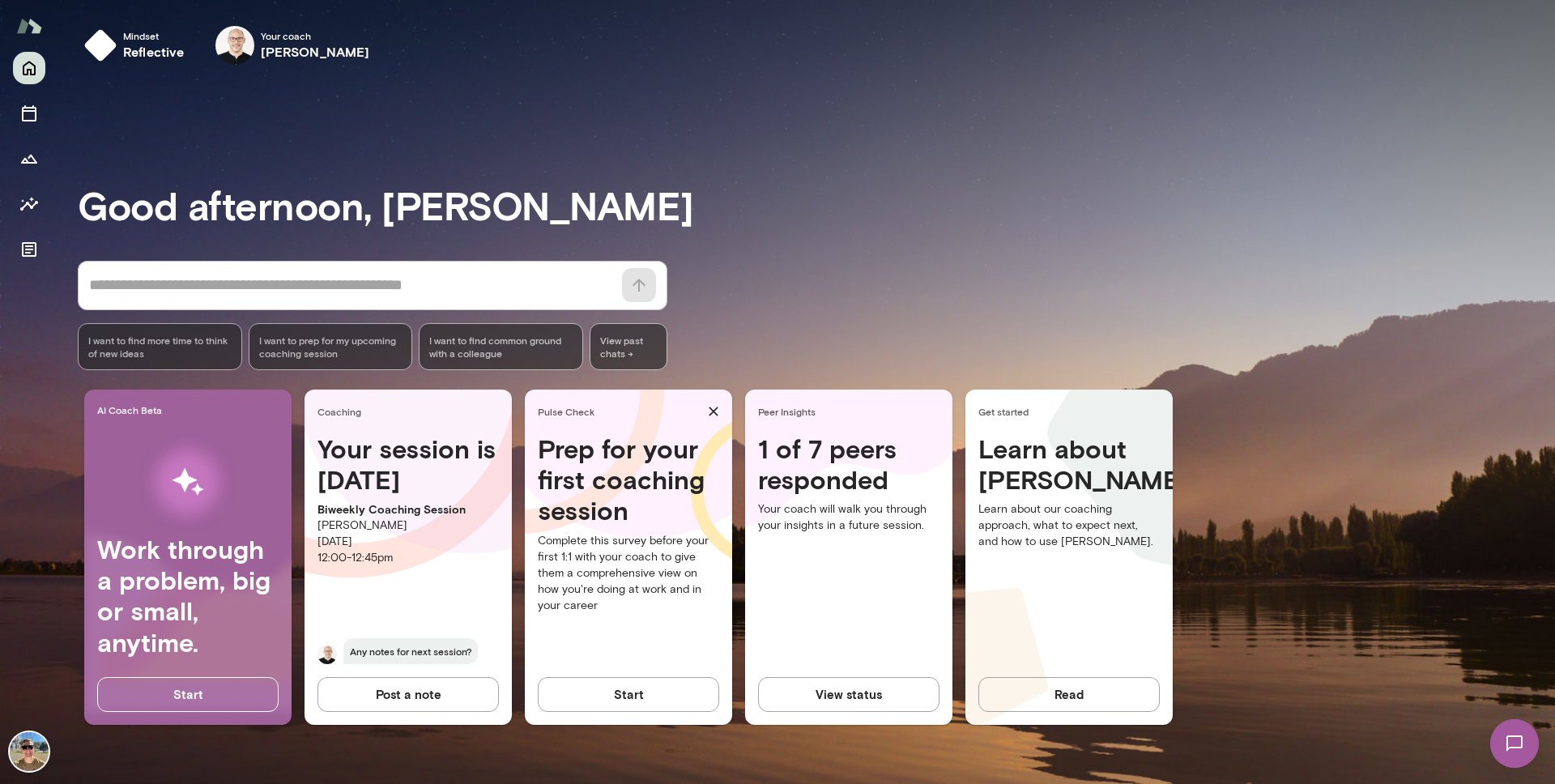
click at [25, 17] on img at bounding box center [29, 26] width 26 height 31
click at [503, 153] on div "Good afternoon, Matt * ​ ​ I want to find more time to think of new ideas I wan…" at bounding box center [816, 431] width 1477 height 667
click at [588, 154] on div "Good afternoon, Matt * ​ ​ I want to find more time to think of new ideas I wan…" at bounding box center [816, 431] width 1477 height 667
